Goal: Transaction & Acquisition: Purchase product/service

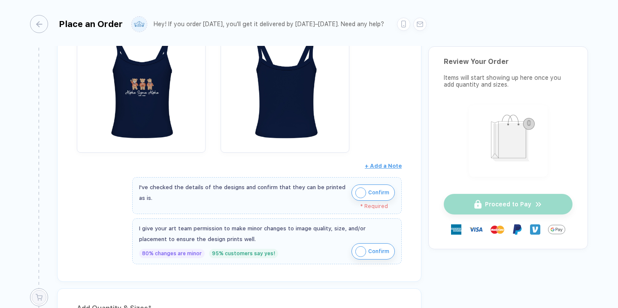
scroll to position [252, 0]
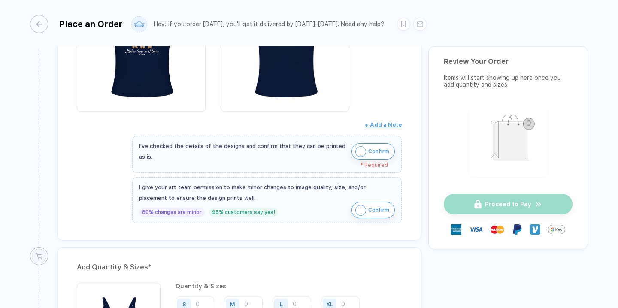
click at [356, 150] on img "button" at bounding box center [360, 151] width 11 height 11
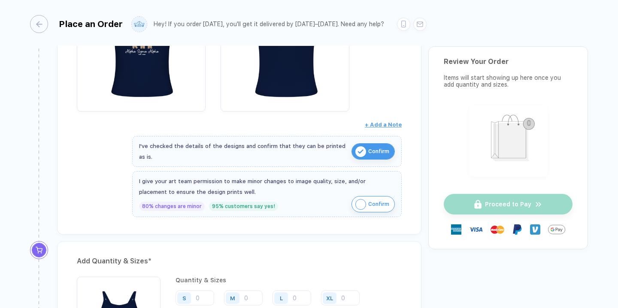
click at [365, 202] on button "Confirm" at bounding box center [372, 204] width 43 height 16
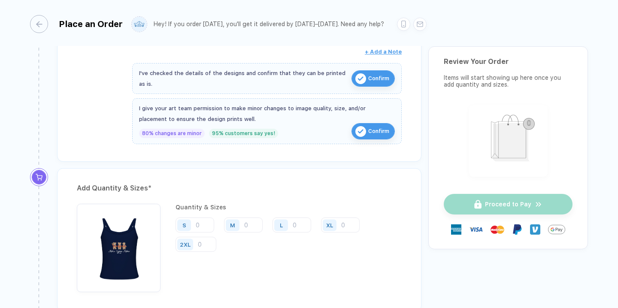
scroll to position [347, 0]
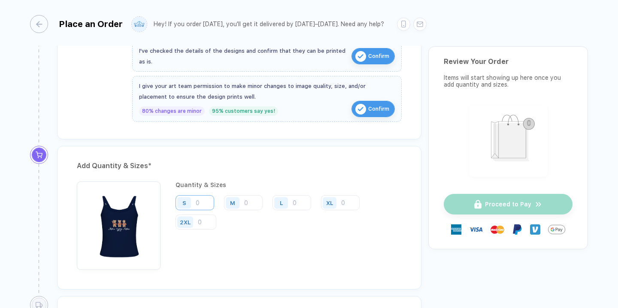
click at [205, 205] on input "number" at bounding box center [194, 202] width 39 height 15
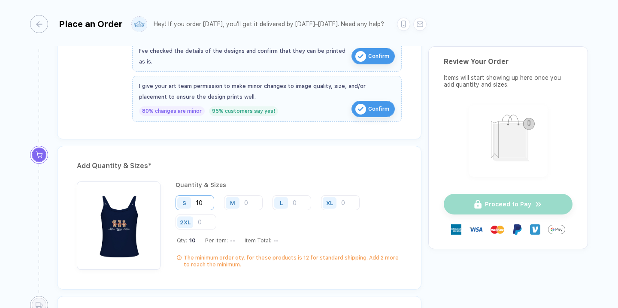
type input "1"
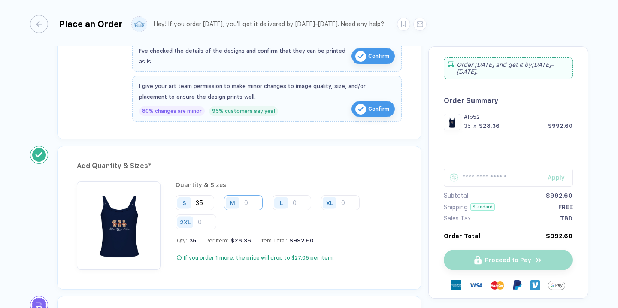
type input "35"
click at [256, 205] on input "number" at bounding box center [243, 202] width 39 height 15
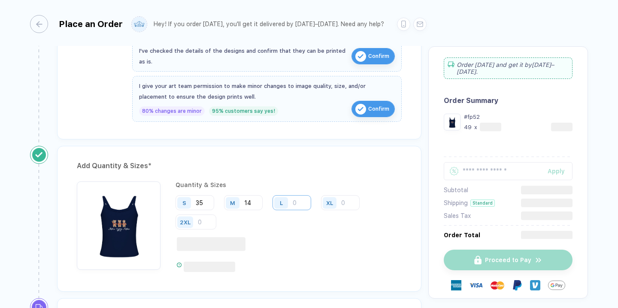
type input "14"
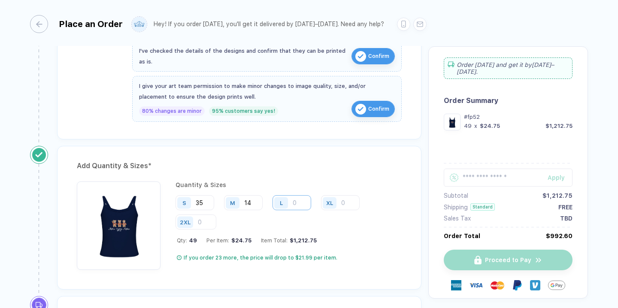
click at [300, 205] on input "number" at bounding box center [291, 202] width 39 height 15
type input "3"
click at [349, 205] on input "number" at bounding box center [340, 202] width 39 height 15
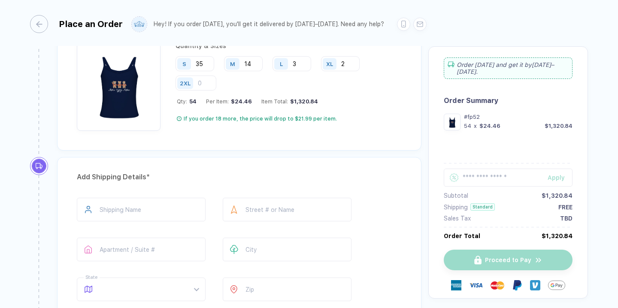
scroll to position [493, 0]
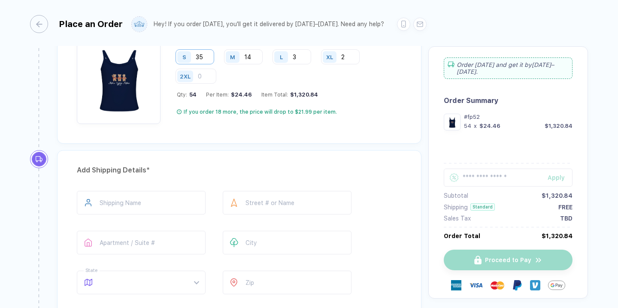
type input "2"
click at [210, 59] on input "35" at bounding box center [194, 56] width 39 height 15
type input "38"
click at [253, 56] on input "14" at bounding box center [243, 56] width 39 height 15
type input "18"
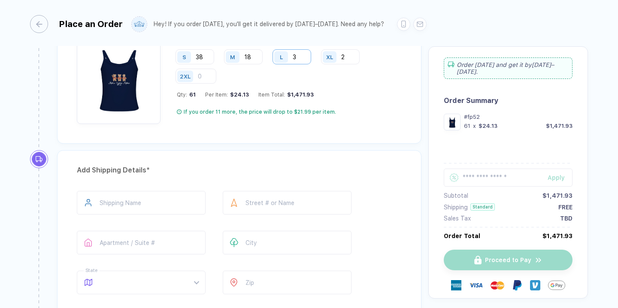
click at [308, 55] on input "3" at bounding box center [291, 56] width 39 height 15
type input "5"
click at [314, 129] on div "Add Quantity & Sizes * Quantity & Sizes S 38 M 18 L 5 XL 2 2XL Qty: 63 Per Item…" at bounding box center [239, 72] width 364 height 144
click at [353, 57] on input "2" at bounding box center [340, 56] width 39 height 15
type input "3"
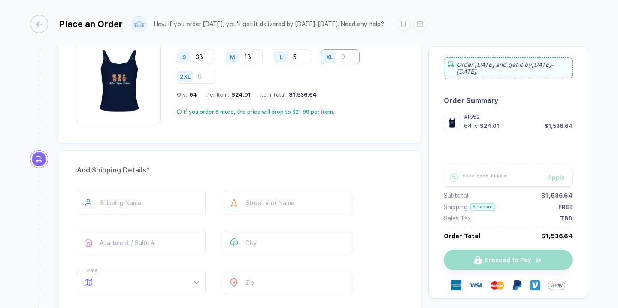
type input "2"
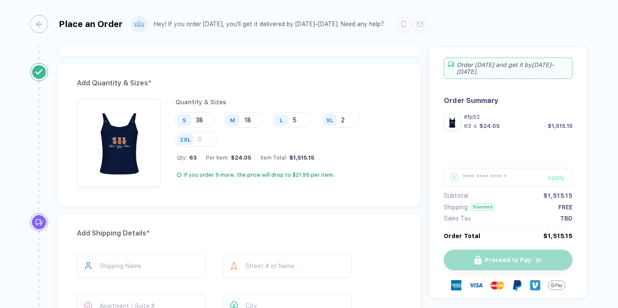
scroll to position [430, 0]
click at [216, 139] on input "number" at bounding box center [195, 139] width 41 height 15
type input "0"
click at [186, 121] on div "S" at bounding box center [184, 121] width 14 height 12
click at [203, 121] on input "38" at bounding box center [194, 120] width 39 height 15
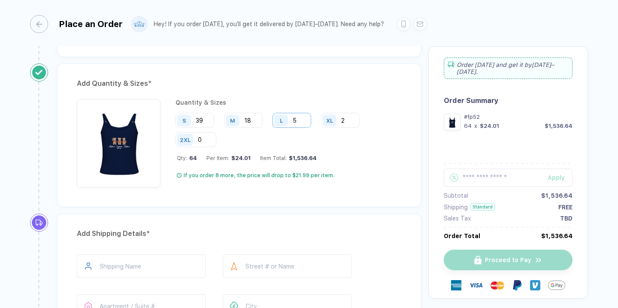
type input "39"
click at [306, 119] on input "5" at bounding box center [291, 120] width 39 height 15
type input "6"
click at [367, 75] on div "Add Quantity & Sizes * Quantity & Sizes S 39 M 18 L 6 XL 2 2XL 0 Qty: 65 Per It…" at bounding box center [239, 135] width 364 height 144
drag, startPoint x: 211, startPoint y: 121, endPoint x: 172, endPoint y: 117, distance: 39.7
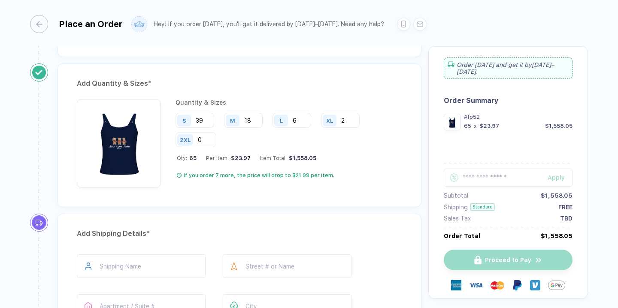
click at [172, 117] on div "Quantity & Sizes S 39 M 18 L 6 XL 2 2XL 0 Qty: 65 Per Item: $23.97 Item Total: …" at bounding box center [239, 143] width 325 height 88
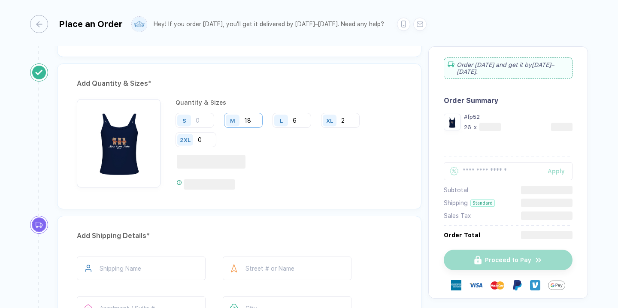
click at [258, 124] on input "18" at bounding box center [243, 120] width 39 height 15
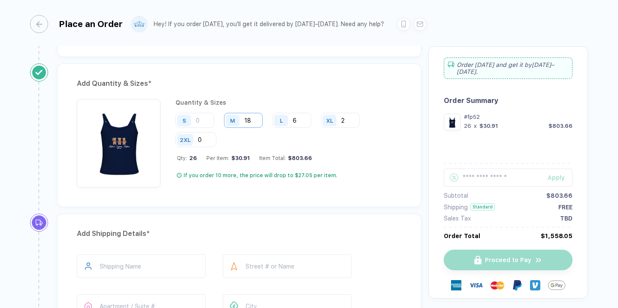
type input "1"
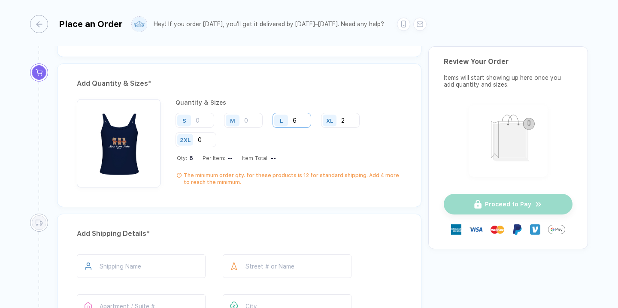
click at [302, 118] on input "6" at bounding box center [291, 120] width 39 height 15
click at [350, 118] on input "2" at bounding box center [340, 120] width 39 height 15
click at [357, 90] on div "Add Quantity & Sizes * Quantity & Sizes S M L XL 2XL 0" at bounding box center [239, 135] width 364 height 144
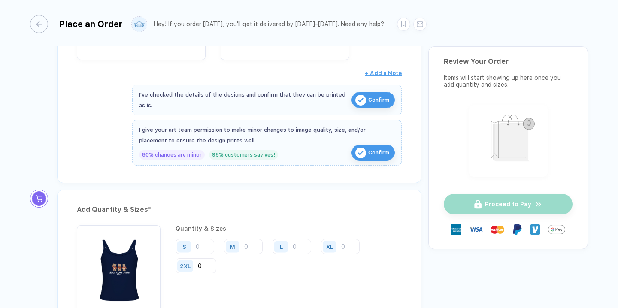
scroll to position [205, 0]
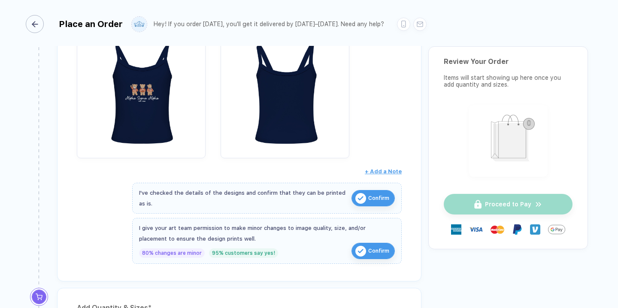
click at [44, 21] on div "button" at bounding box center [35, 24] width 18 height 18
